Goal: Navigation & Orientation: Go to known website

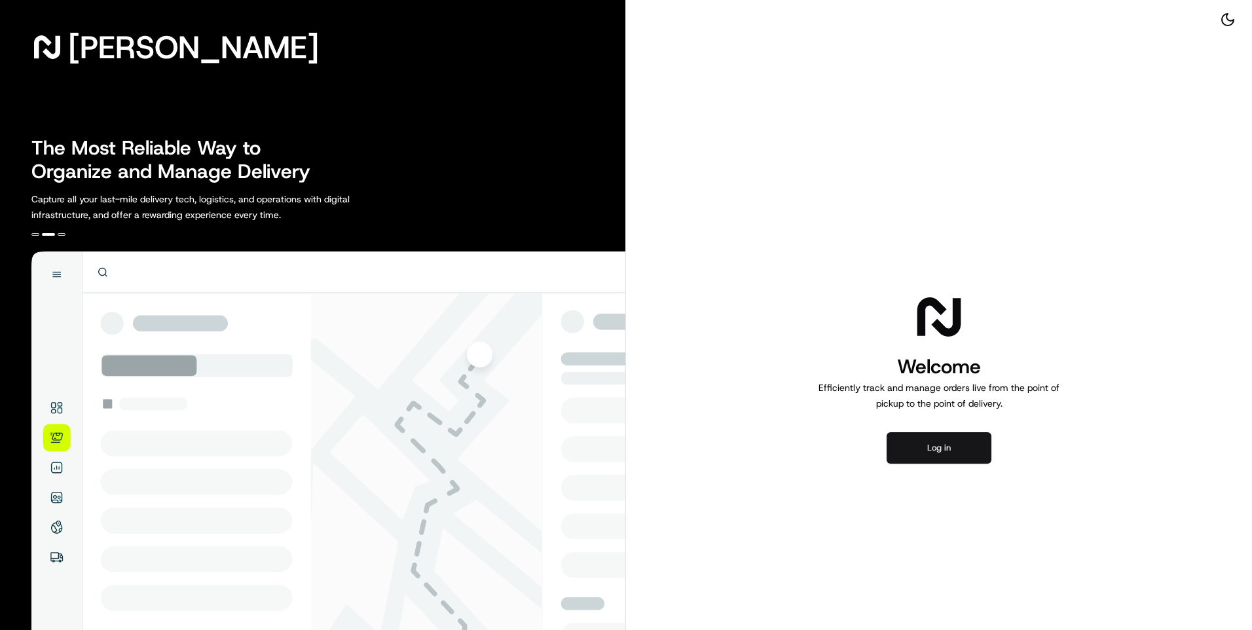
click at [955, 453] on button "Log in" at bounding box center [939, 447] width 105 height 31
